Goal: Task Accomplishment & Management: Use online tool/utility

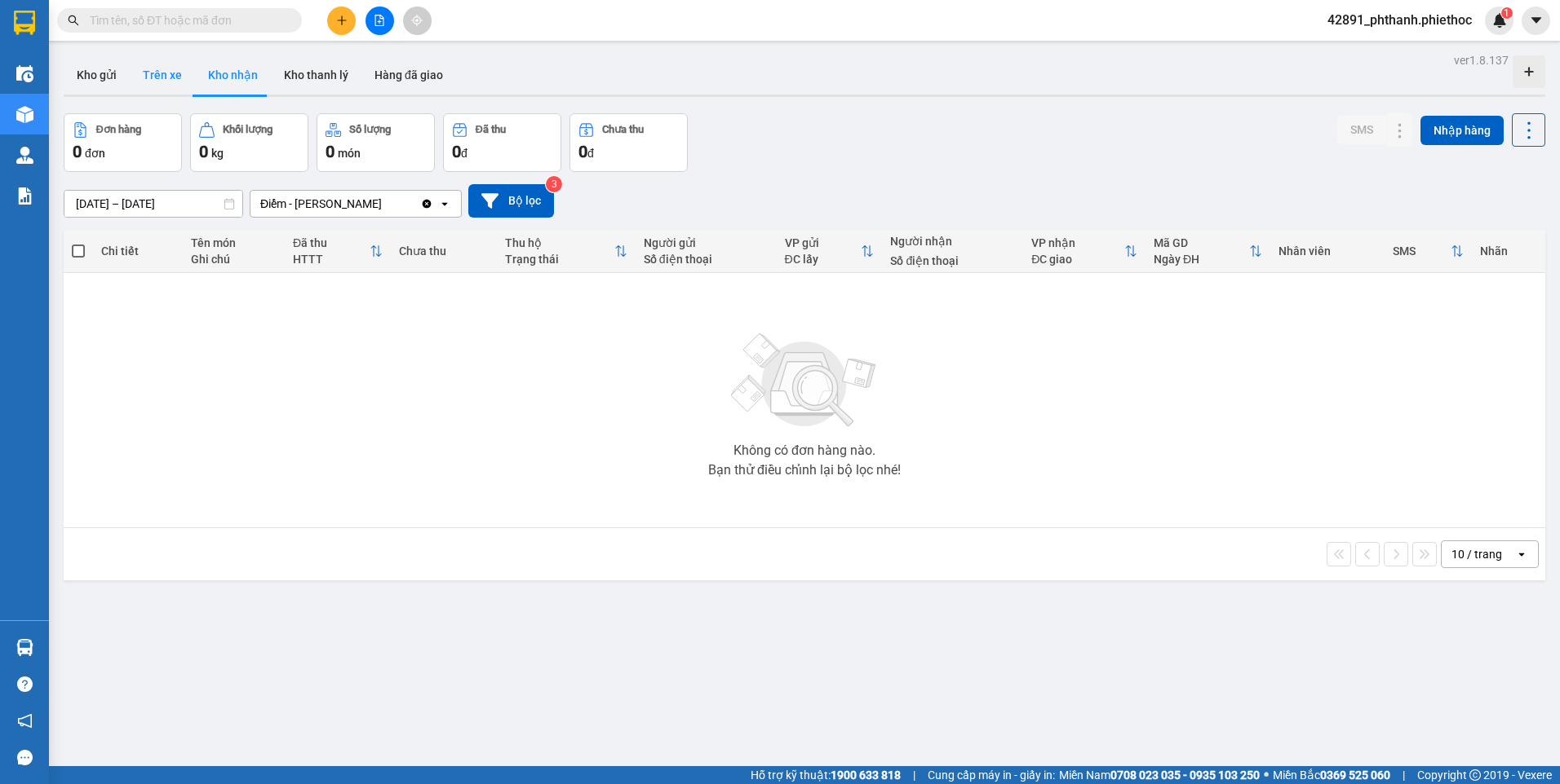
click at [138, 77] on button "Trên xe" at bounding box center [162, 75] width 66 height 39
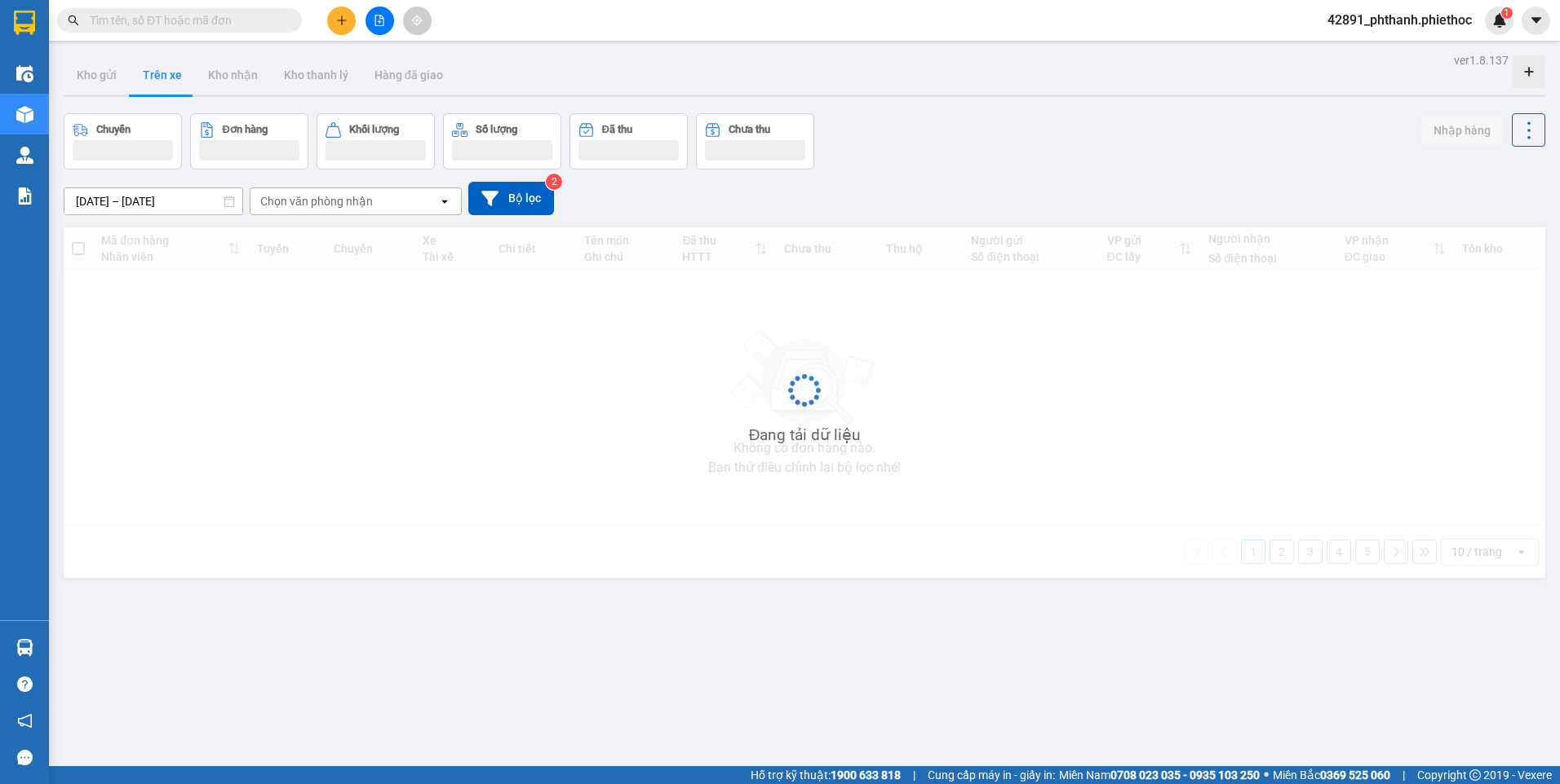
click at [954, 128] on div "Chuyến Đơn hàng Khối lượng Số lượng Đã thu Chưa thu Nhập hàng" at bounding box center [804, 142] width 1481 height 57
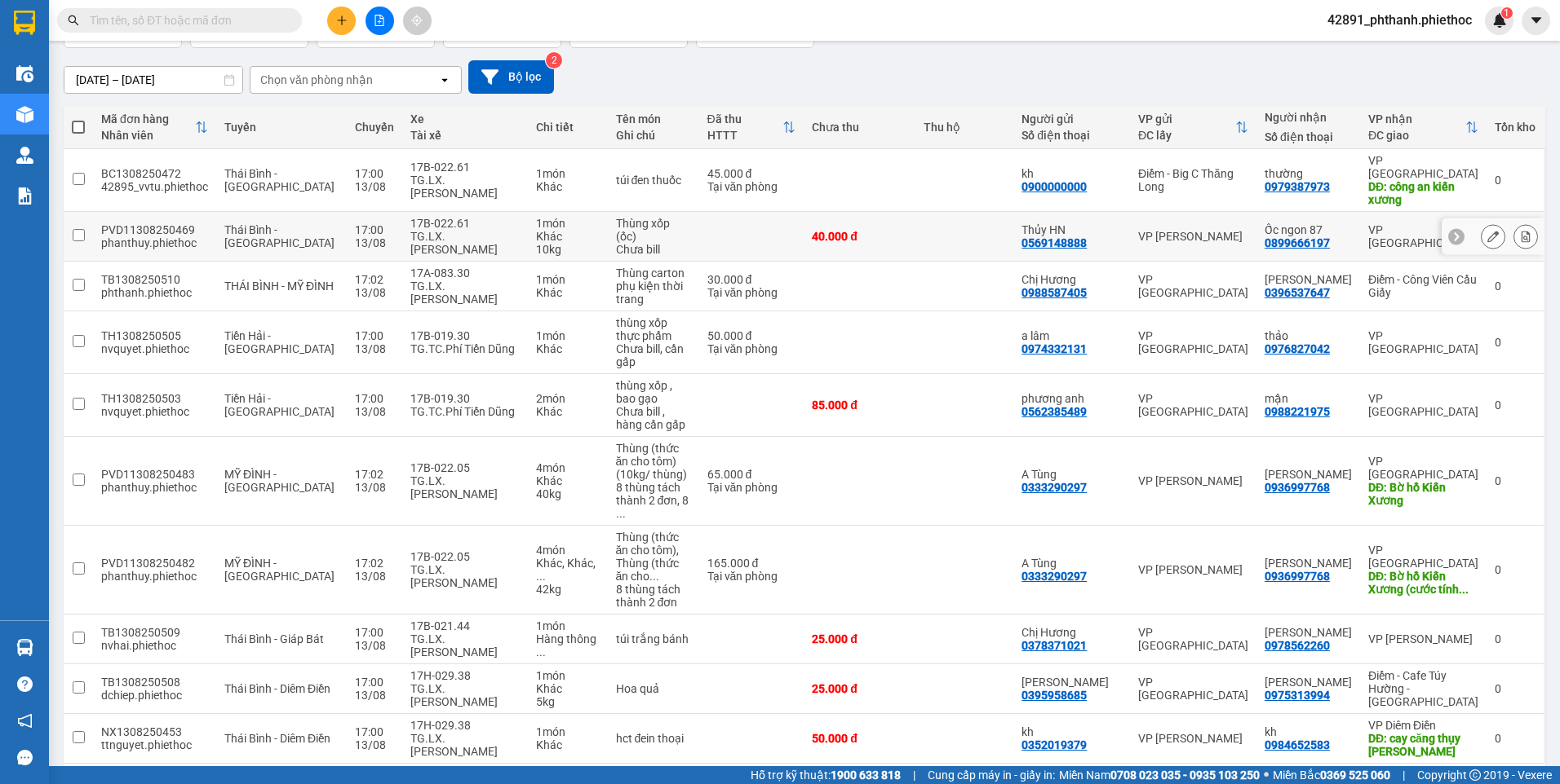
scroll to position [136, 0]
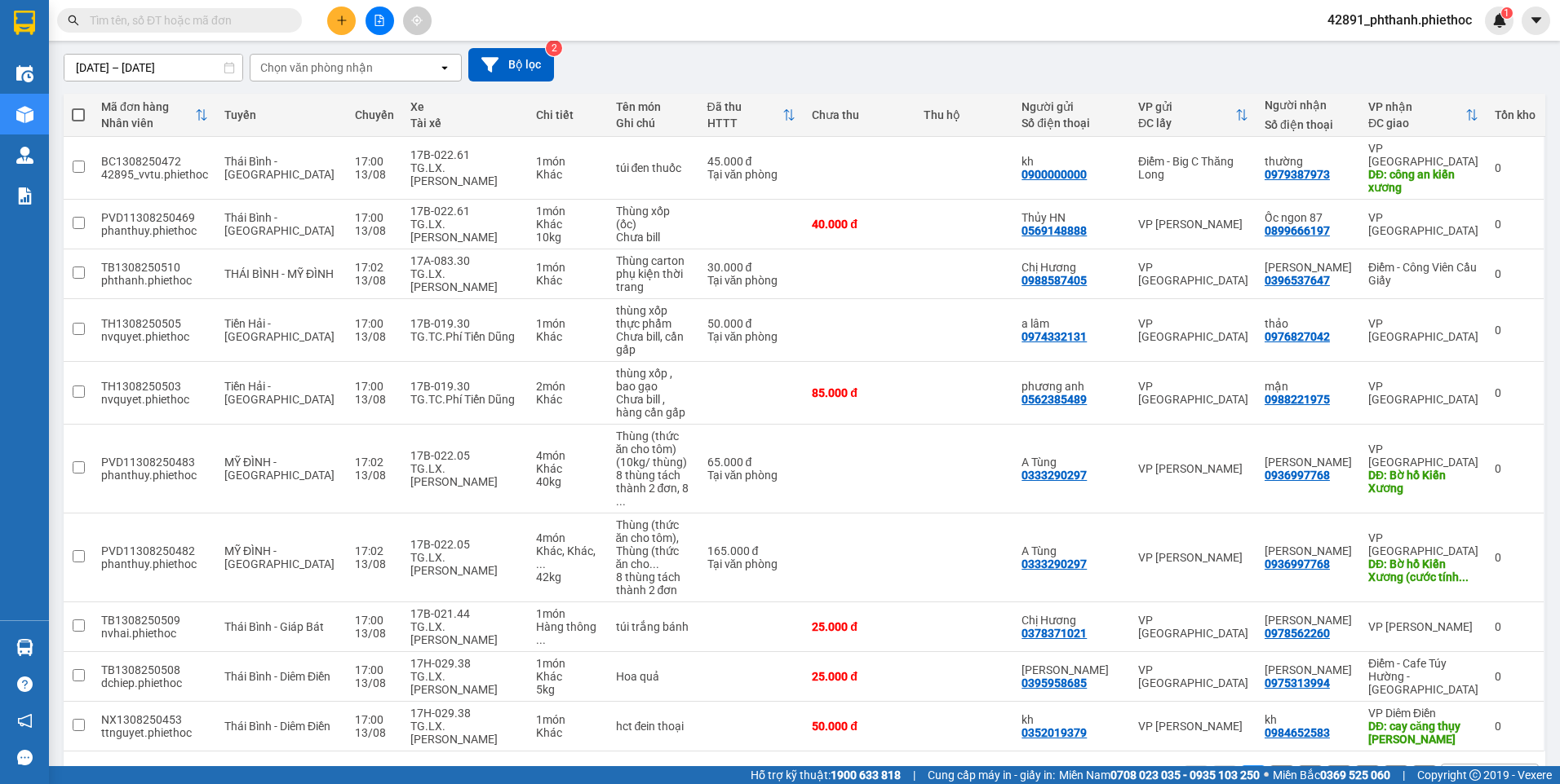
click at [1485, 765] on div "10 / trang" at bounding box center [1478, 777] width 73 height 26
click at [1481, 689] on span "100 / trang" at bounding box center [1471, 689] width 58 height 16
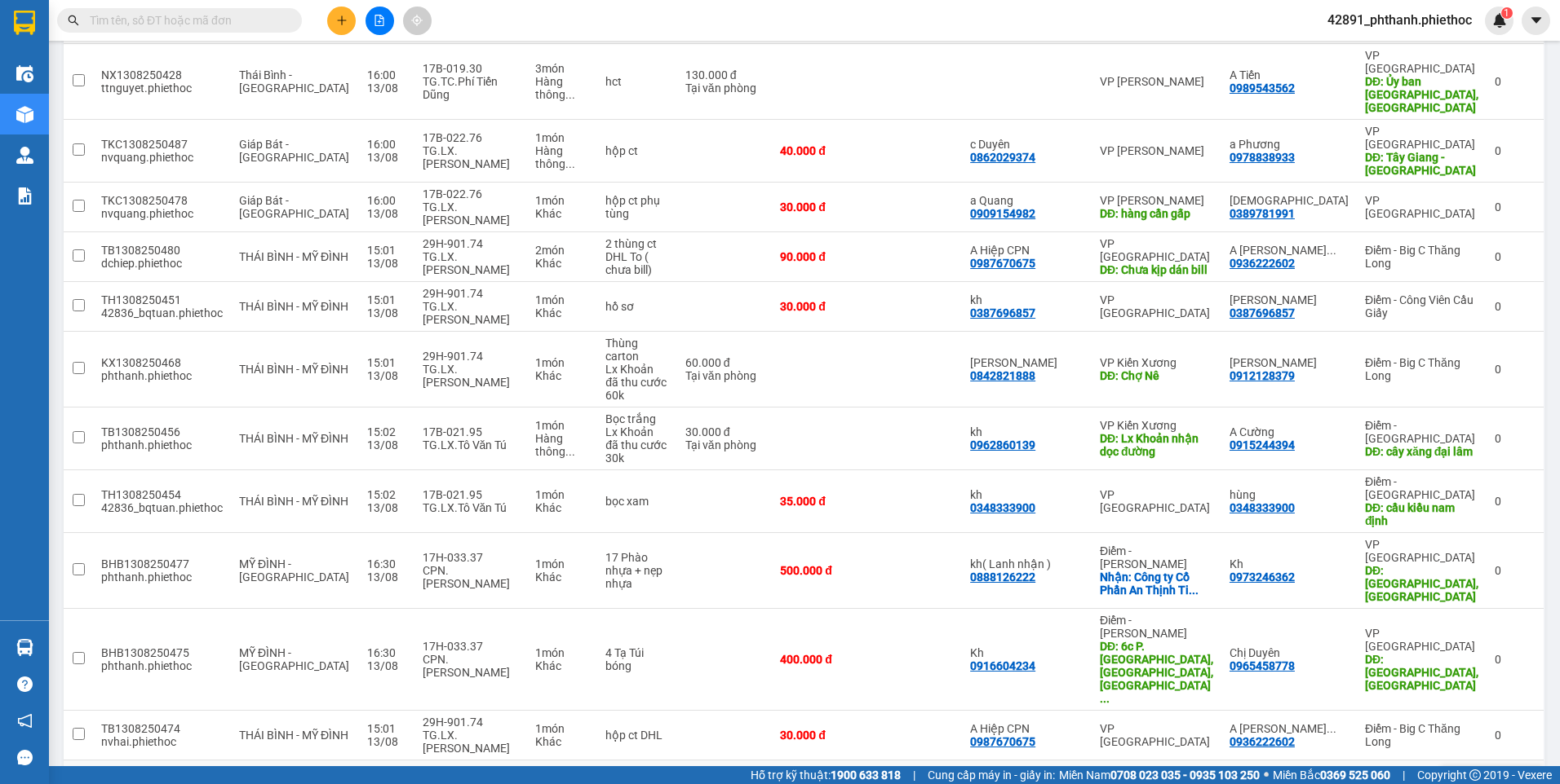
scroll to position [1522, 0]
checkbox input "true"
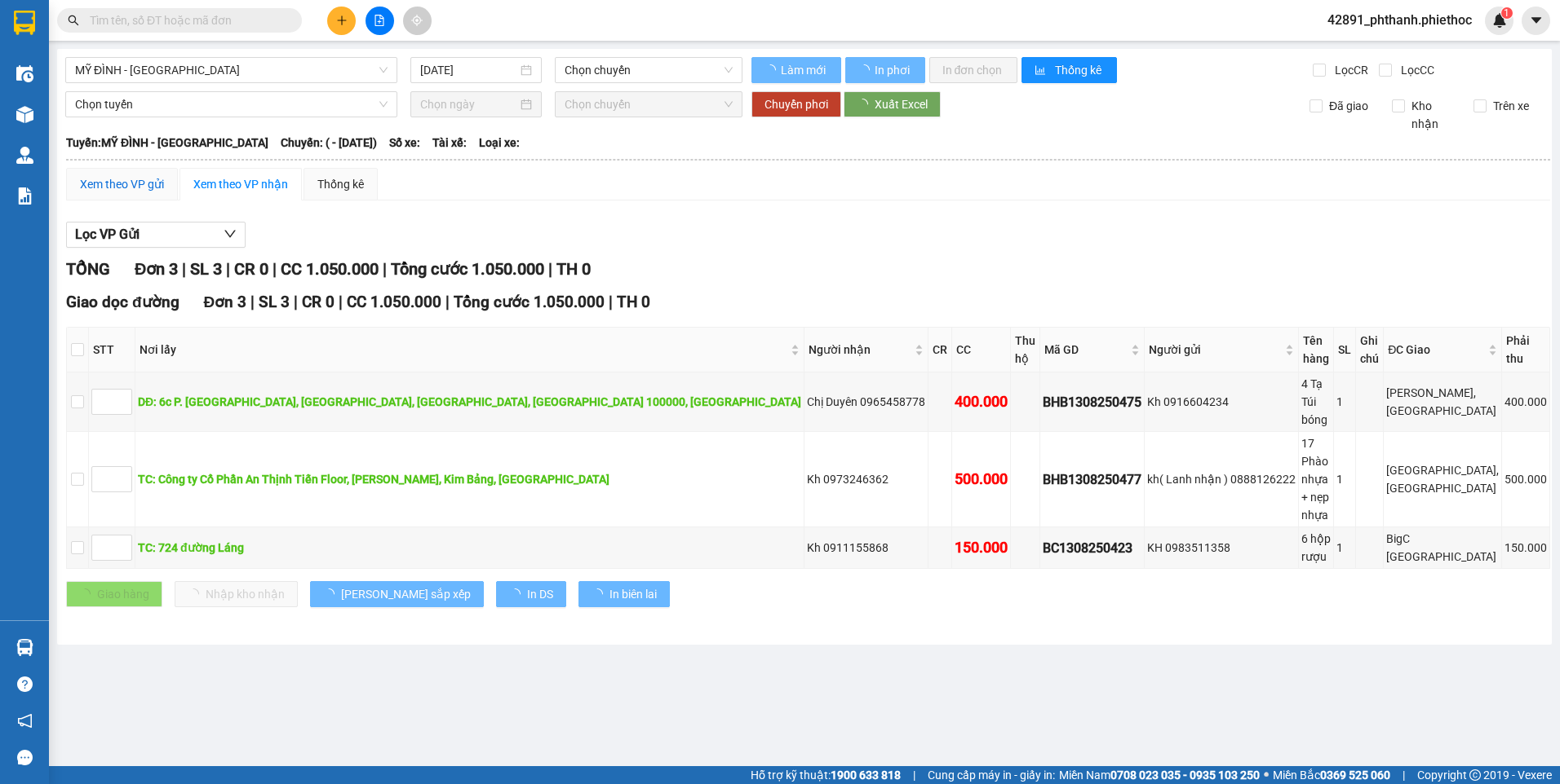
click at [129, 183] on div "Xem theo VP gửi" at bounding box center [121, 184] width 84 height 18
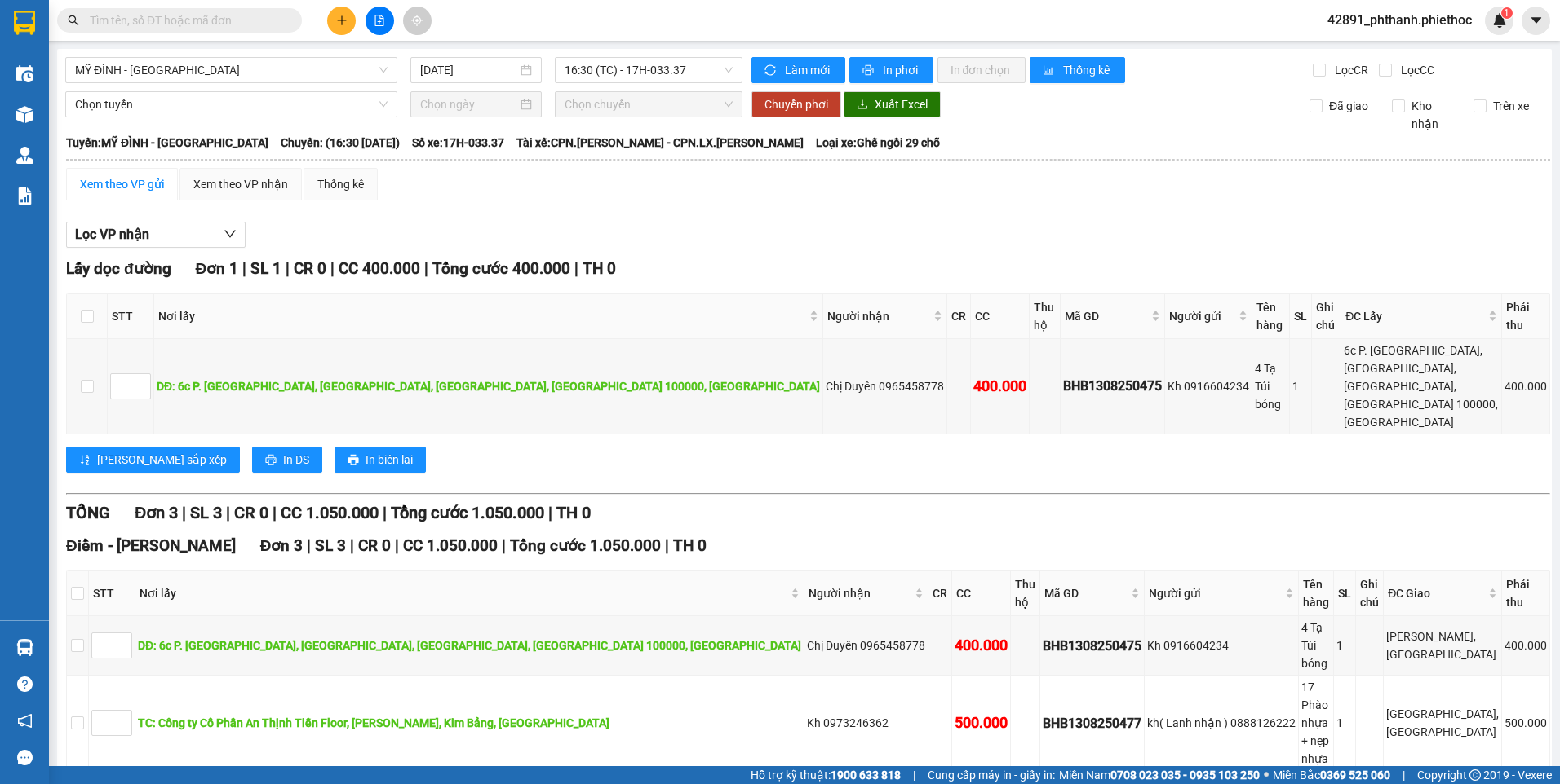
click at [84, 783] on input "checkbox" at bounding box center [77, 791] width 13 height 13
checkbox input "true"
drag, startPoint x: 269, startPoint y: 655, endPoint x: 271, endPoint y: 647, distance: 8.2
click at [270, 655] on div "Điểm - [PERSON_NAME] Đơn 3 | SL 3 | CR 0 | CC 1.050.000 | Tổng cước 1.050.000 |…" at bounding box center [808, 699] width 1484 height 329
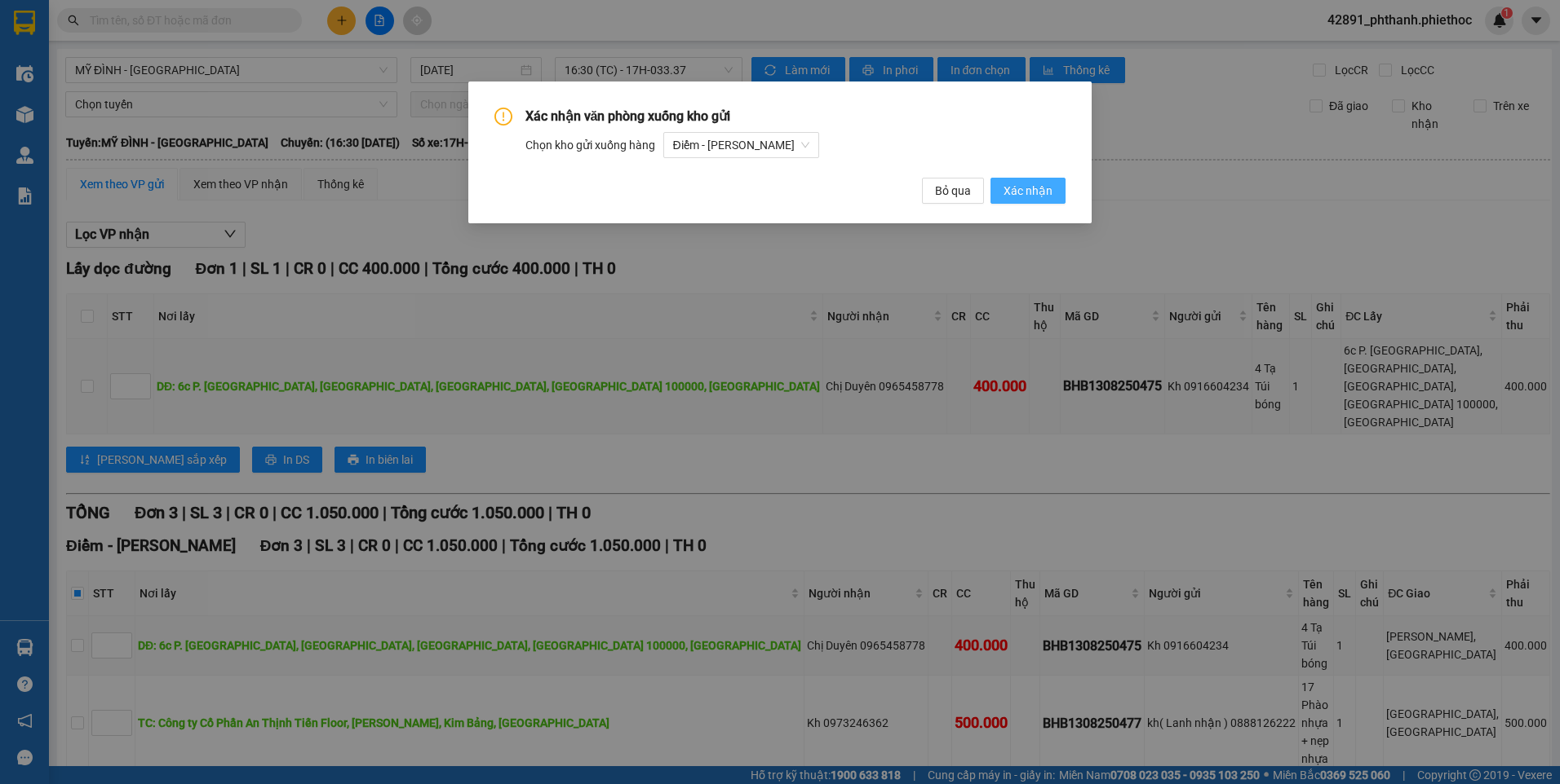
click at [1035, 195] on span "Xác nhận" at bounding box center [1027, 190] width 49 height 18
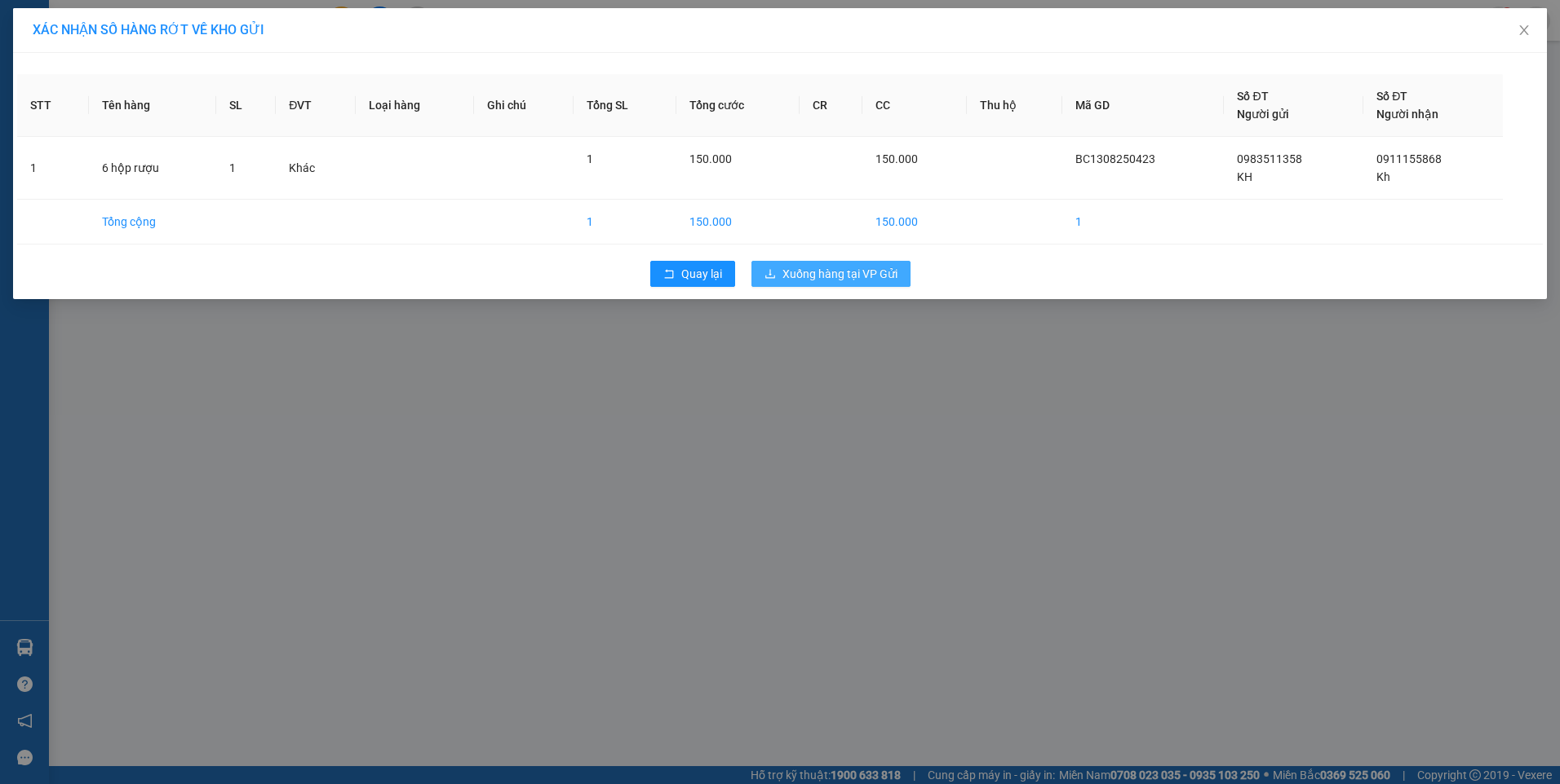
click at [871, 286] on div "Quay lại Xuống hàng tại VP Gửi" at bounding box center [779, 274] width 1525 height 42
click at [832, 270] on span "Xuống hàng tại VP Gửi" at bounding box center [840, 273] width 115 height 18
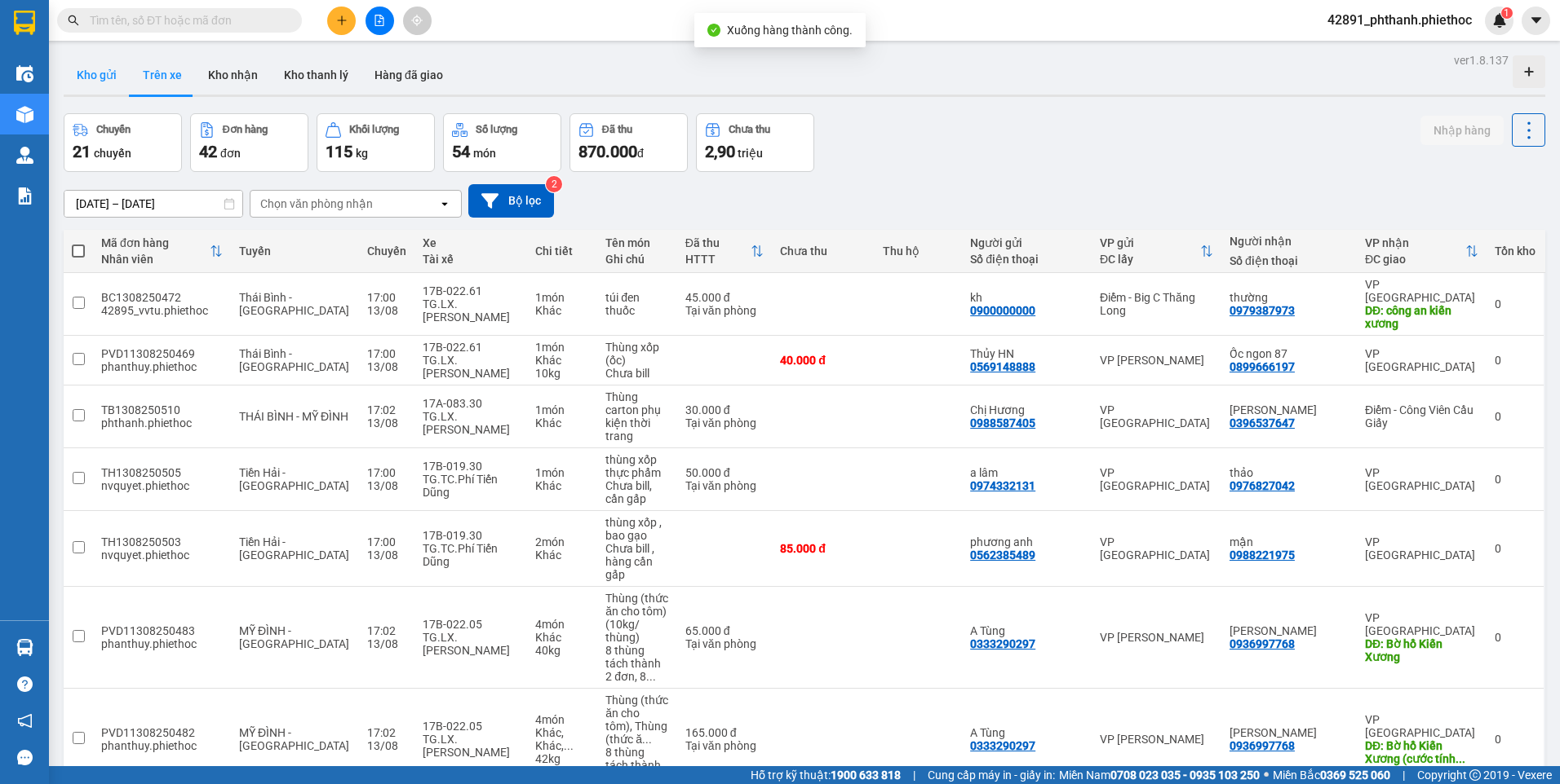
click at [93, 77] on button "Kho gửi" at bounding box center [97, 75] width 66 height 39
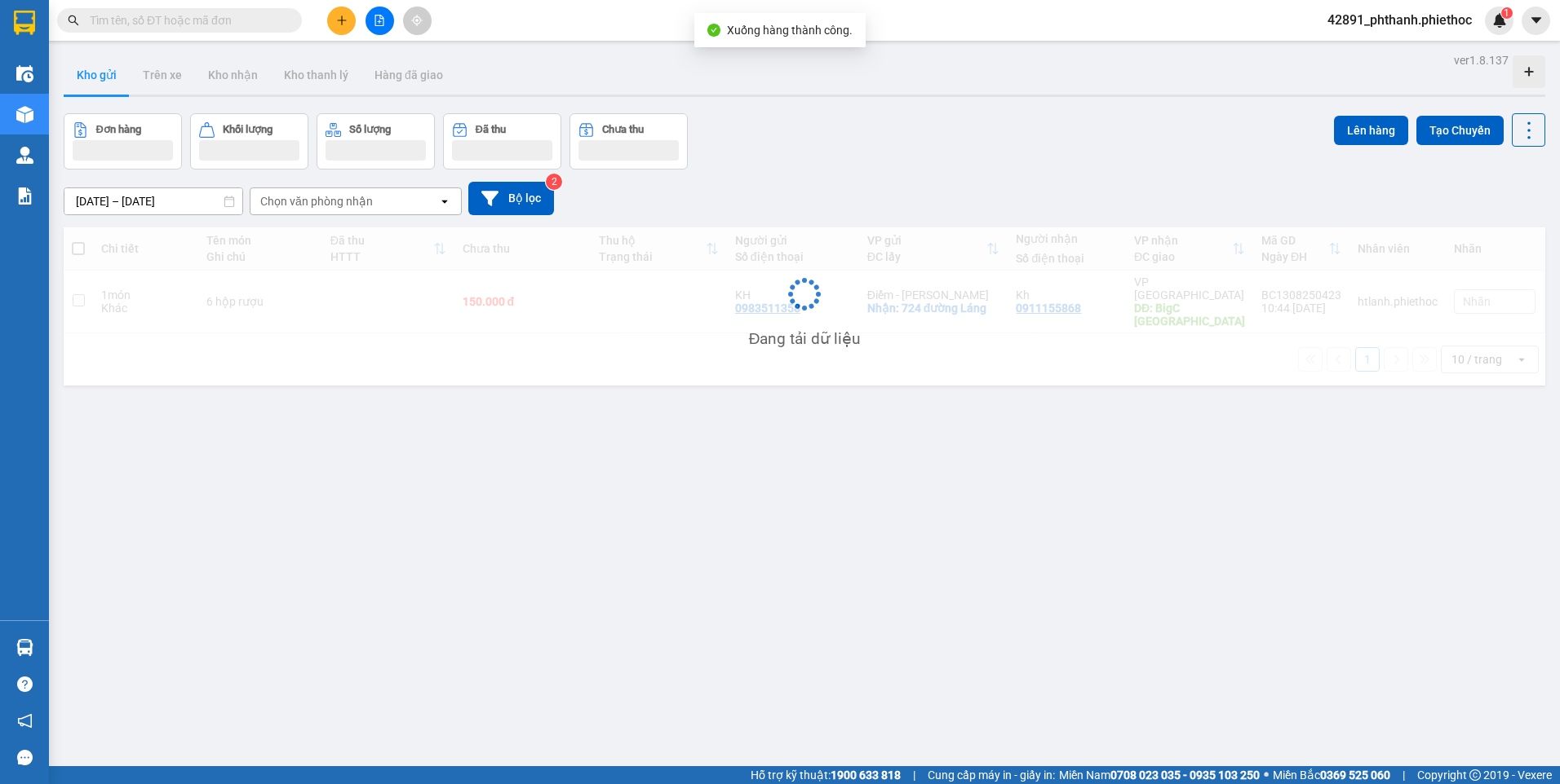
click at [975, 167] on div "Đơn hàng Khối lượng Số lượng Đã thu Chưa thu Lên hàng Tạo Chuyến" at bounding box center [804, 142] width 1481 height 57
